Goal: Browse casually: Explore the website without a specific task or goal

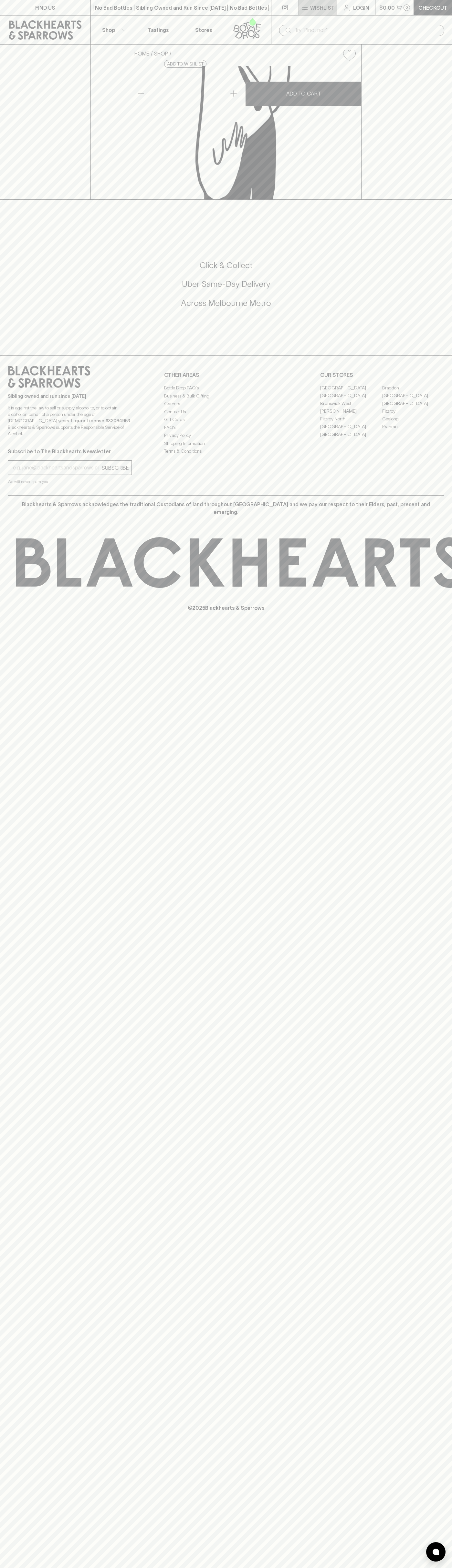
click at [302, 11] on icon "button" at bounding box center [304, 7] width 7 height 7
click at [360, 1568] on html "FIND US | No Bad Bottles | Sibling Owned and Run Since [DATE] | No Bad Bottles …" at bounding box center [226, 784] width 452 height 1568
click at [2, 578] on div at bounding box center [226, 784] width 452 height 1568
